Goal: Check status: Check status

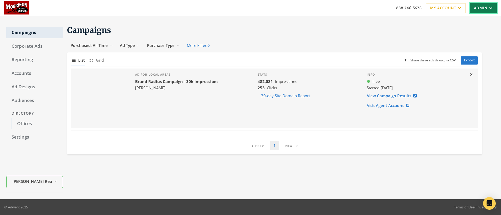
click at [489, 10] on link "Admin" at bounding box center [483, 8] width 27 height 10
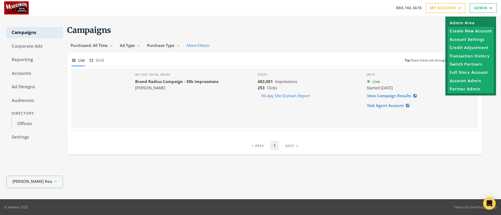
click at [468, 22] on link "Admin Area" at bounding box center [471, 23] width 46 height 8
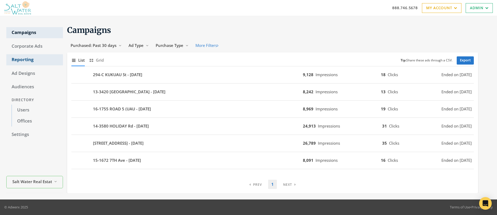
click at [22, 59] on link "Reporting" at bounding box center [34, 59] width 57 height 11
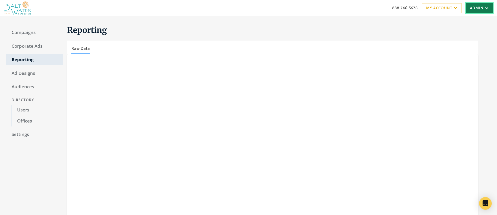
click at [477, 7] on link "Admin" at bounding box center [479, 8] width 27 height 10
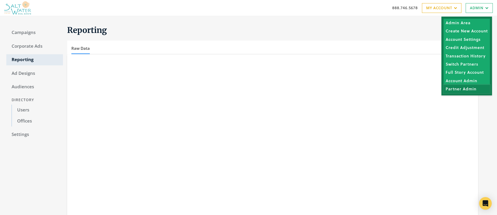
click at [464, 90] on link "Partner Admin" at bounding box center [467, 89] width 46 height 8
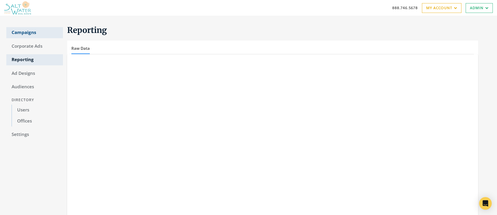
click at [26, 32] on link "Campaigns" at bounding box center [34, 32] width 57 height 11
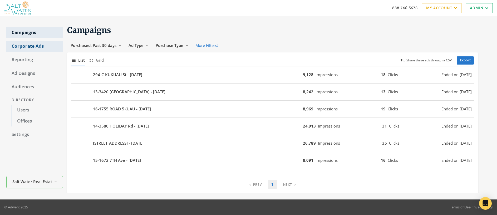
click at [22, 46] on link "Corporate Ads" at bounding box center [34, 46] width 57 height 11
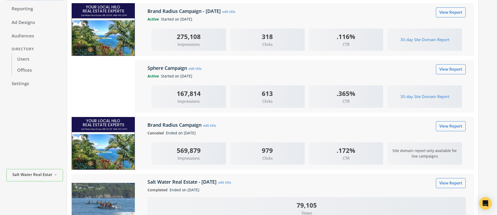
scroll to position [71, 0]
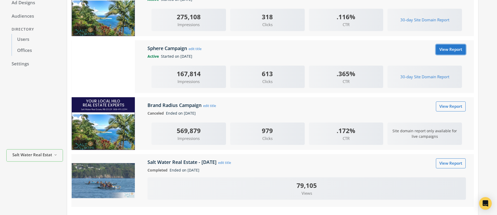
click at [456, 52] on link "View Report" at bounding box center [451, 50] width 30 height 10
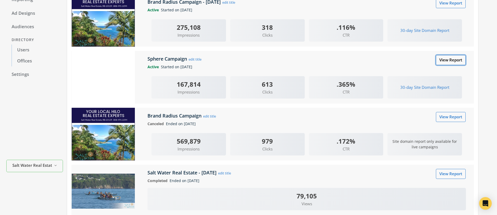
scroll to position [22, 0]
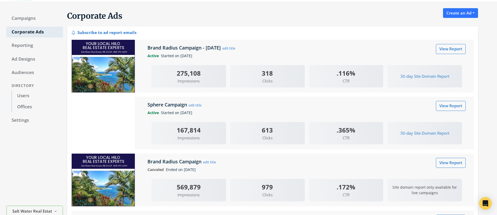
scroll to position [14, 0]
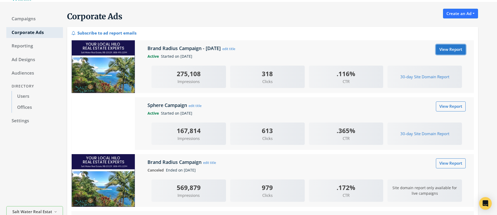
click at [446, 49] on link "View Report" at bounding box center [451, 50] width 30 height 10
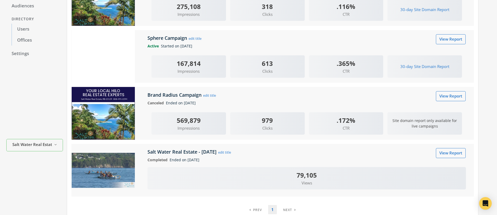
scroll to position [88, 0]
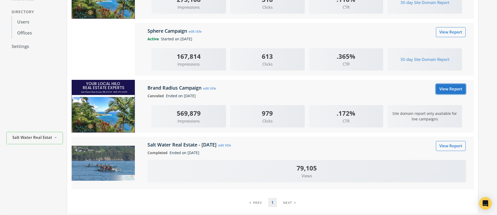
click at [445, 89] on link "View Report" at bounding box center [451, 89] width 30 height 10
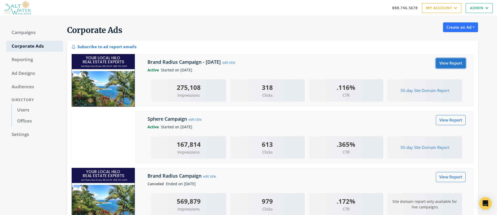
click at [444, 63] on link "View Report" at bounding box center [451, 63] width 30 height 10
click at [448, 119] on link "View Report" at bounding box center [451, 120] width 30 height 10
click at [28, 33] on link "Campaigns" at bounding box center [34, 32] width 57 height 11
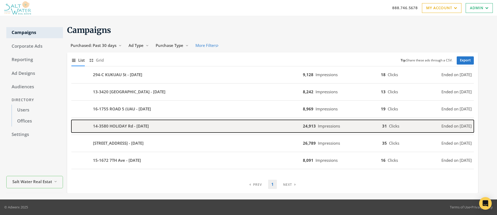
click at [129, 125] on b "14-3580 HOLIDAY Rd - 2025-07-31" at bounding box center [121, 126] width 56 height 6
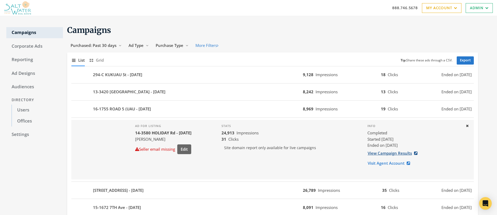
click at [382, 154] on link "View Campaign Results" at bounding box center [393, 153] width 53 height 10
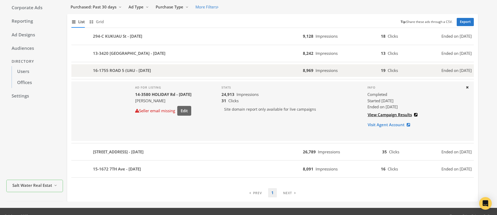
scroll to position [47, 0]
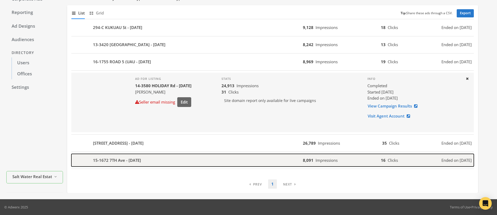
click at [205, 162] on div "15-1672 7TH Ave - 2025-07-29" at bounding box center [187, 160] width 232 height 13
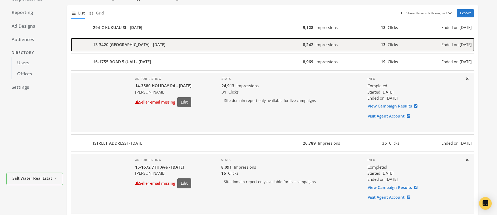
click at [159, 43] on div "13-3420 KULA St - 2025-08-06" at bounding box center [187, 44] width 232 height 13
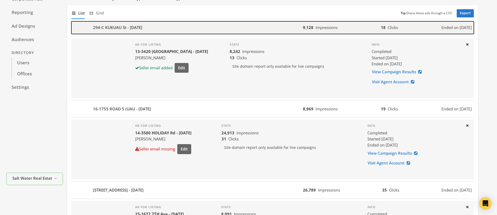
click at [175, 26] on div "294-C KUKUAU St - 2025-08-13" at bounding box center [187, 27] width 232 height 13
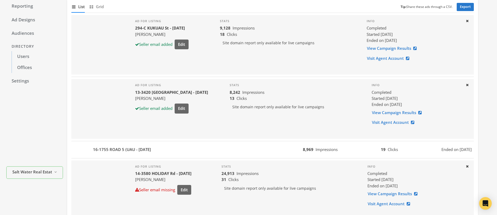
scroll to position [94, 0]
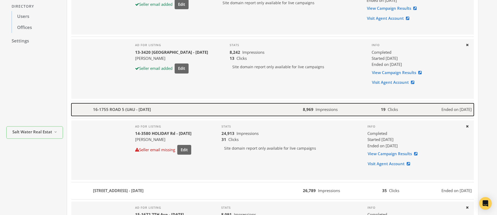
click at [174, 111] on div "16-1755 ROAD 5 (UAU - 2025-08-01" at bounding box center [187, 109] width 232 height 13
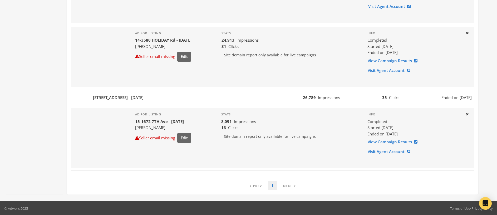
scroll to position [235, 0]
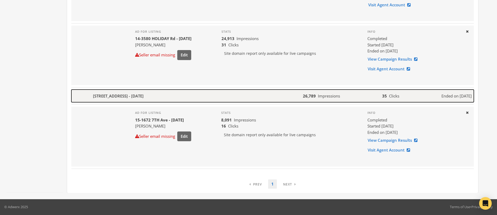
click at [175, 99] on div "15-2068 3RD Ave - 2025-07-31" at bounding box center [187, 96] width 232 height 13
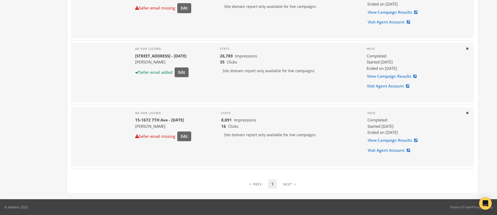
scroll to position [0, 0]
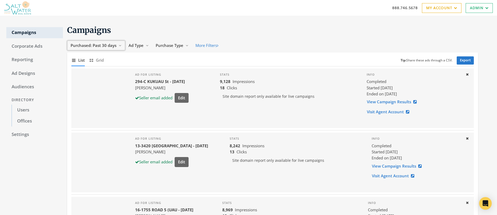
click at [91, 44] on span "Purchased: Past 30 days" at bounding box center [94, 45] width 46 height 5
click at [89, 95] on button "All Time" at bounding box center [88, 96] width 37 height 8
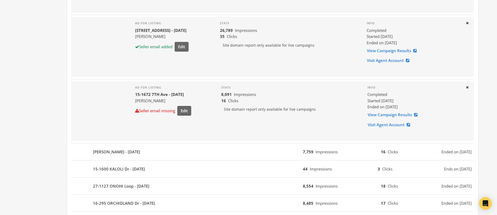
scroll to position [308, 0]
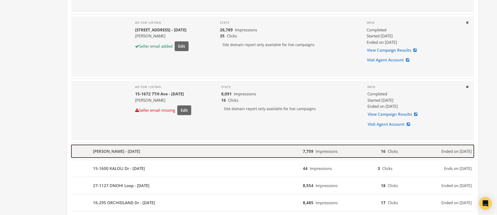
click at [125, 152] on b "SPENCER RD - 2025-07-18" at bounding box center [116, 151] width 47 height 6
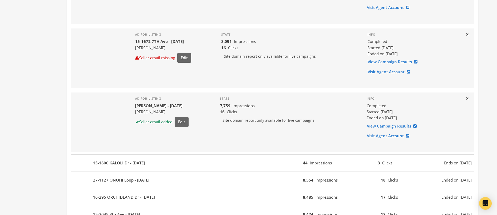
scroll to position [384, 0]
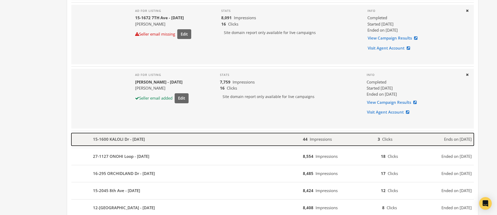
click at [124, 140] on b "15-1600 KALOLI Dr - 2025-07-18" at bounding box center [119, 139] width 52 height 6
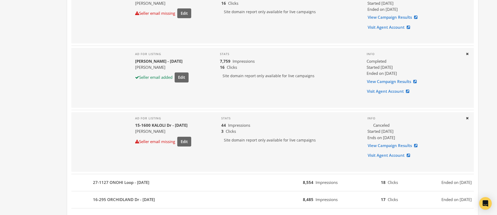
scroll to position [418, 0]
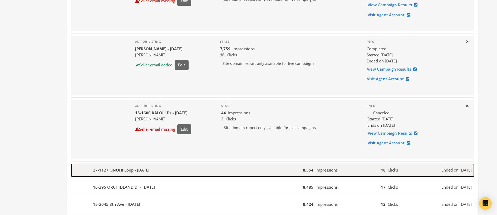
click at [137, 172] on b "27-1127 ONOHI Loop - 2025-07-11" at bounding box center [121, 170] width 56 height 6
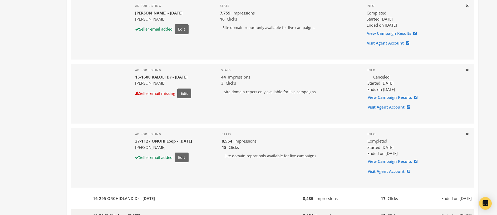
scroll to position [508, 0]
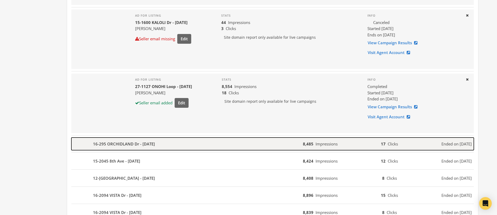
click at [140, 143] on b "16-295 ORCHIDLAND Dr - 2025-07-07" at bounding box center [124, 144] width 62 height 6
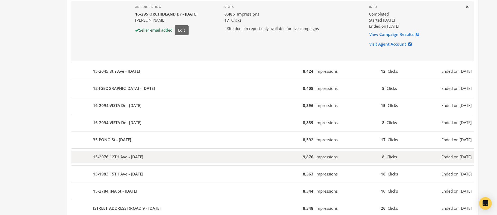
scroll to position [663, 0]
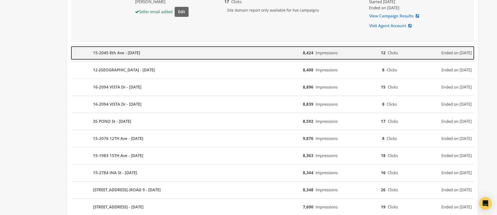
click at [126, 51] on b "15-2045 8th Ave - 2025-06-20" at bounding box center [116, 53] width 47 height 6
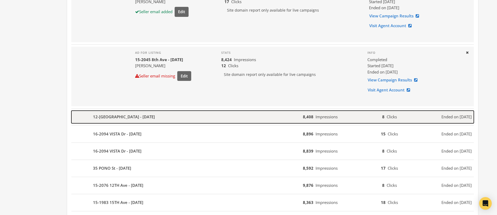
click at [145, 116] on b "12-7040 KAIHALULU St - 2025-06-05" at bounding box center [124, 117] width 62 height 6
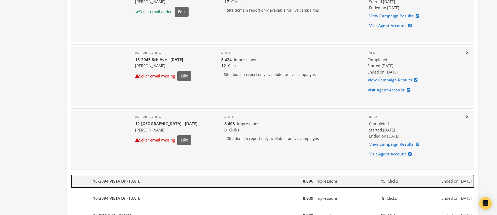
click at [141, 182] on b "16-2094 VISTA Dr - 2025-06-02" at bounding box center [117, 181] width 48 height 6
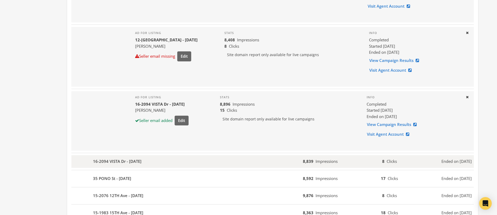
scroll to position [747, 0]
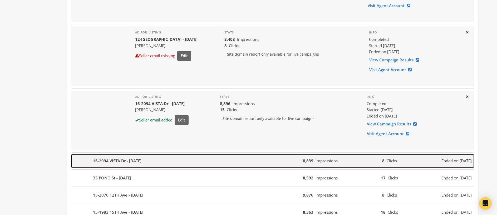
click at [141, 162] on b "16-2094 VISTA Dr - 2025-06-02" at bounding box center [117, 161] width 48 height 6
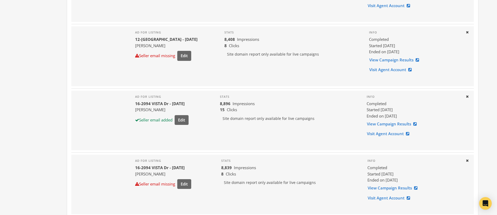
scroll to position [858, 0]
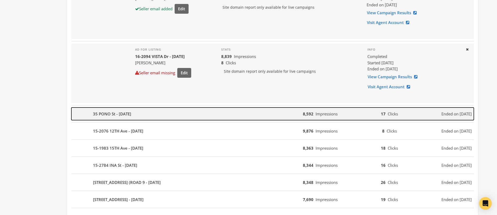
click at [139, 115] on div "35 PONO St - 2025-05-29" at bounding box center [187, 113] width 232 height 13
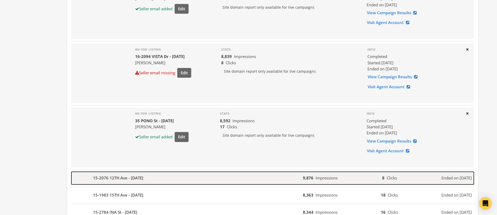
click at [151, 181] on div "15-2076 12TH Ave - 2025-05-09" at bounding box center [187, 178] width 232 height 13
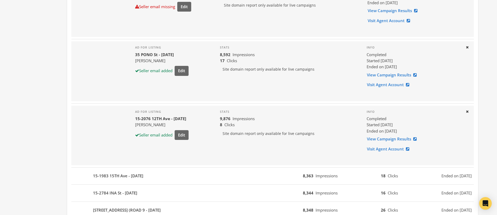
scroll to position [1026, 0]
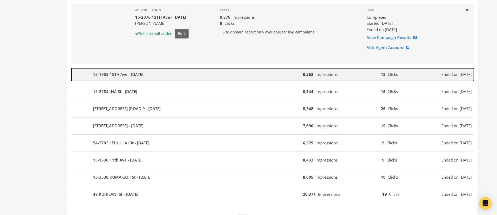
click at [133, 75] on b "15-1983 15TH Ave - 2025-04-21" at bounding box center [118, 74] width 50 height 6
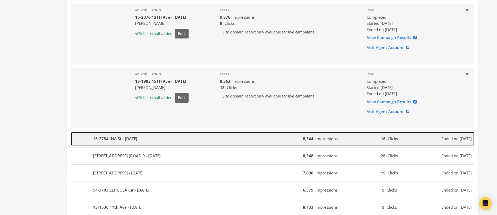
click at [137, 141] on b "15-2784 INA St - 2025-04-21" at bounding box center [115, 139] width 44 height 6
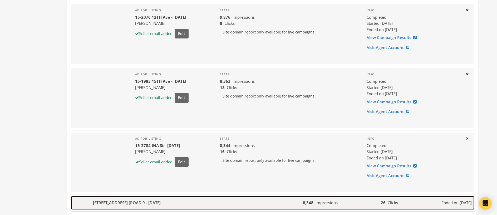
click at [161, 203] on b "16-1116 KOLOA MAOLI RD (ROAD 9 - 2025-04-18" at bounding box center [127, 203] width 68 height 6
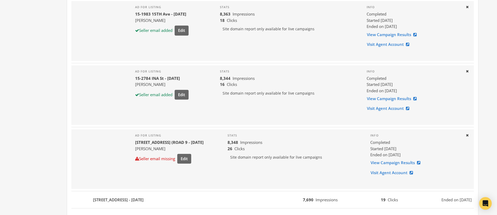
scroll to position [1194, 0]
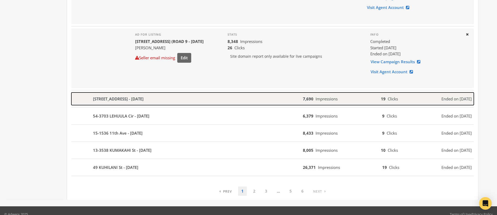
click at [143, 96] on b "11-3237 ANUHEA St - 2025-04-04" at bounding box center [118, 99] width 51 height 6
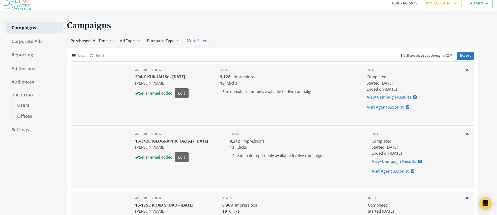
scroll to position [0, 0]
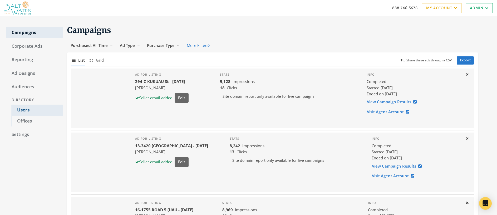
click at [26, 111] on link "Users" at bounding box center [37, 110] width 51 height 11
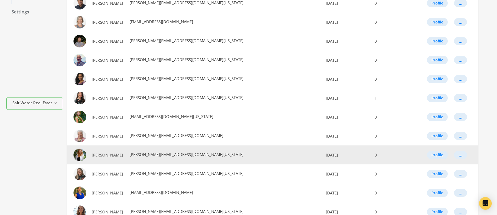
scroll to position [169, 0]
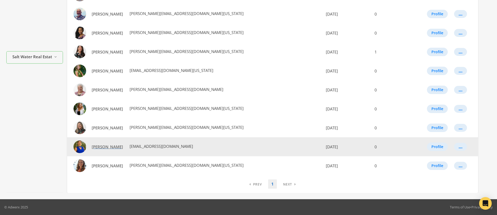
click at [102, 146] on span "Sunita Przewlocki" at bounding box center [107, 146] width 31 height 5
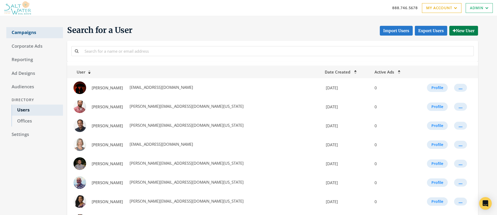
click at [27, 31] on link "Campaigns" at bounding box center [34, 32] width 57 height 11
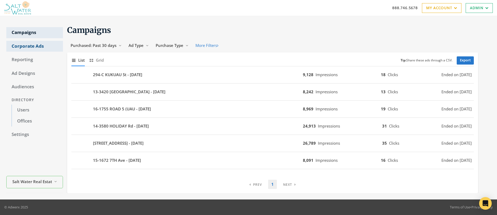
click at [24, 44] on link "Corporate Ads" at bounding box center [34, 46] width 57 height 11
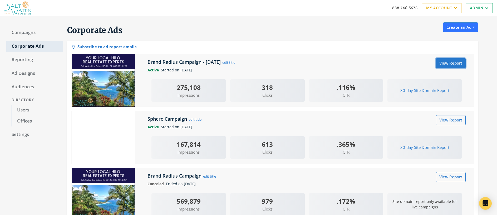
click at [453, 63] on link "View Report" at bounding box center [451, 63] width 30 height 10
click at [445, 119] on link "View Report" at bounding box center [451, 120] width 30 height 10
